Goal: Task Accomplishment & Management: Manage account settings

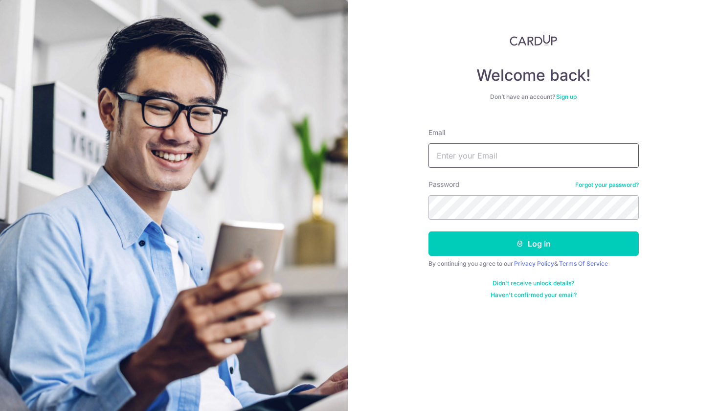
type input "[EMAIL_ADDRESS][DOMAIN_NAME]"
click at [533, 243] on button "Log in" at bounding box center [533, 243] width 210 height 24
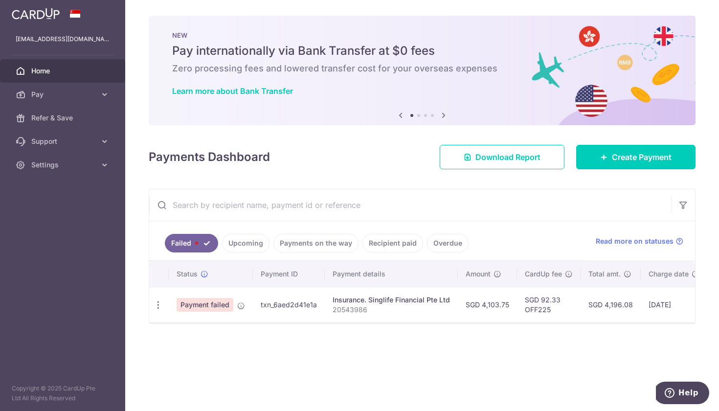
click at [187, 304] on span "Payment failed" at bounding box center [204, 305] width 57 height 14
click at [159, 306] on icon "button" at bounding box center [158, 305] width 10 height 10
click at [189, 337] on span "Update payment" at bounding box center [210, 332] width 66 height 12
radio input "true"
type input "4,103.75"
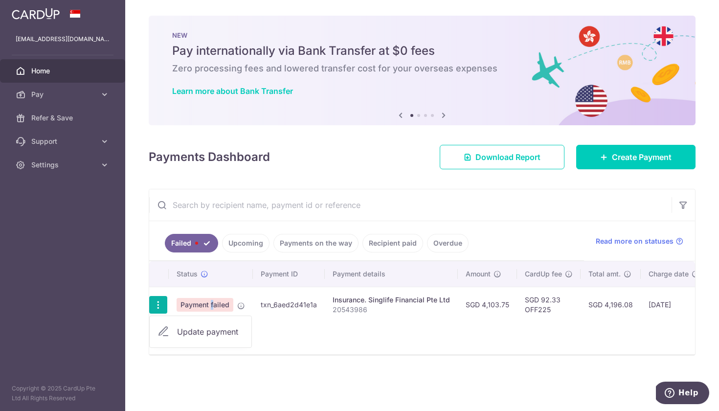
type input "20543986"
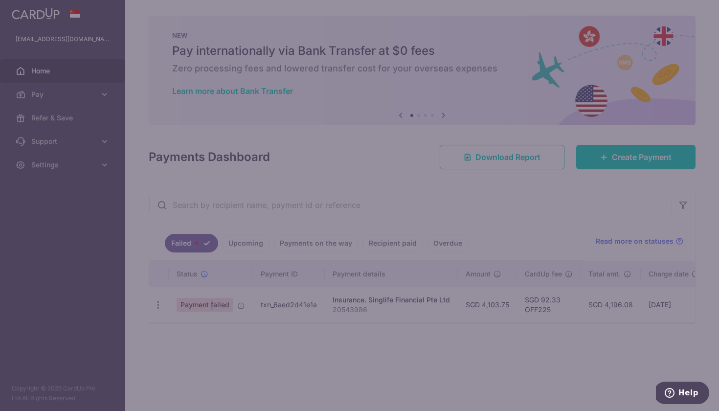
type input "OFF225"
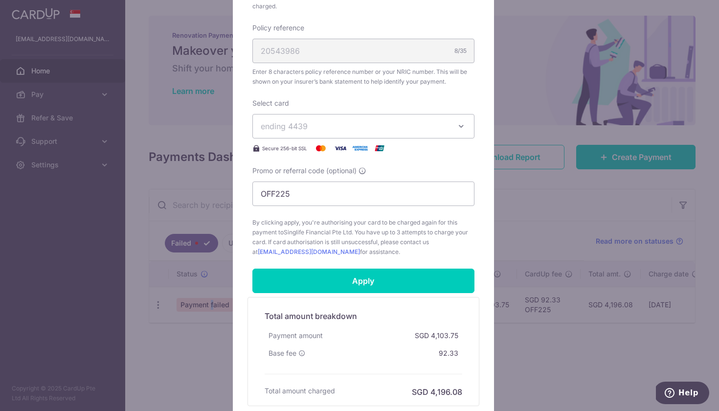
scroll to position [381, 0]
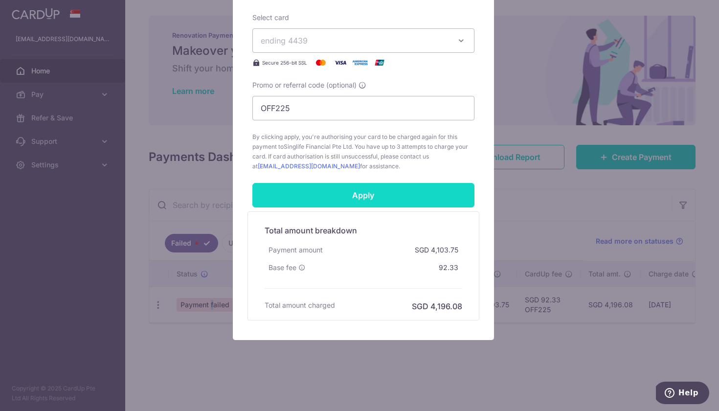
click at [402, 196] on input "Apply" at bounding box center [363, 195] width 222 height 24
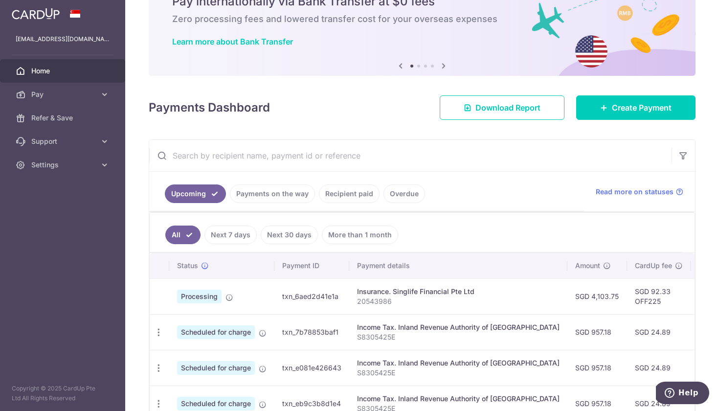
scroll to position [124, 0]
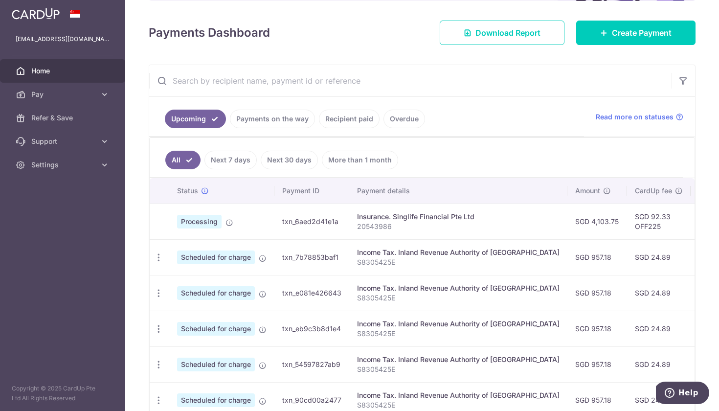
click at [277, 118] on link "Payments on the way" at bounding box center [272, 118] width 85 height 19
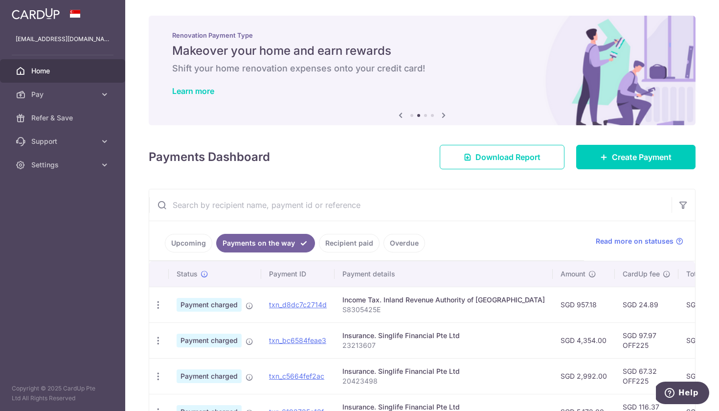
scroll to position [71, 0]
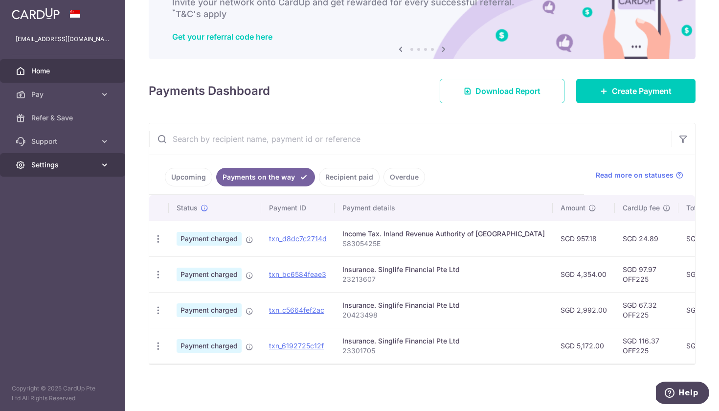
click at [64, 162] on span "Settings" at bounding box center [63, 165] width 65 height 10
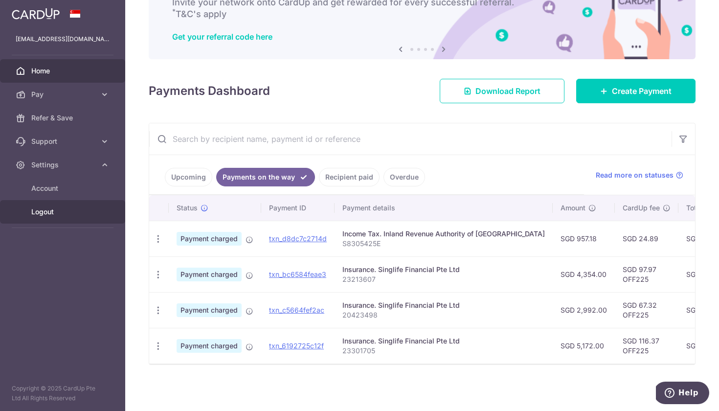
click at [37, 213] on span "Logout" at bounding box center [63, 212] width 65 height 10
